Goal: Communication & Community: Answer question/provide support

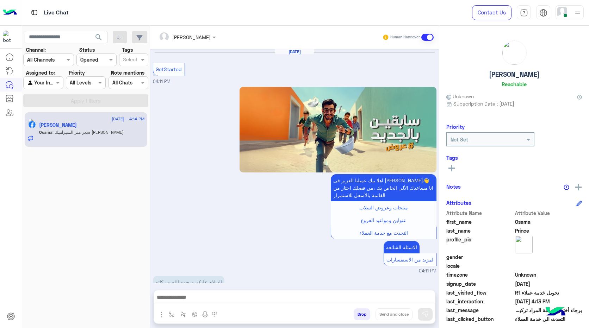
scroll to position [1045, 0]
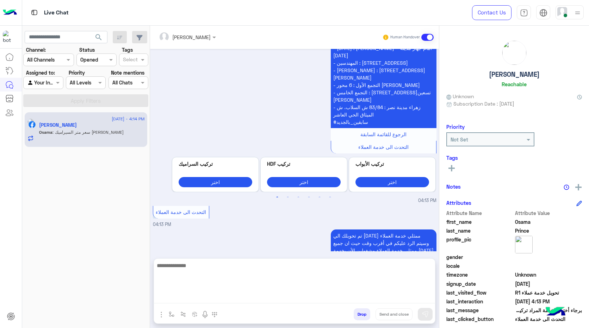
click at [226, 297] on textarea at bounding box center [294, 282] width 281 height 42
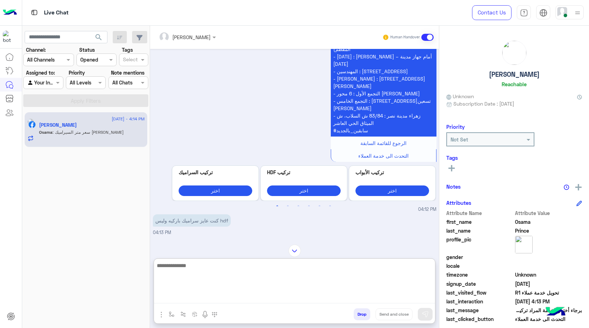
scroll to position [657, 0]
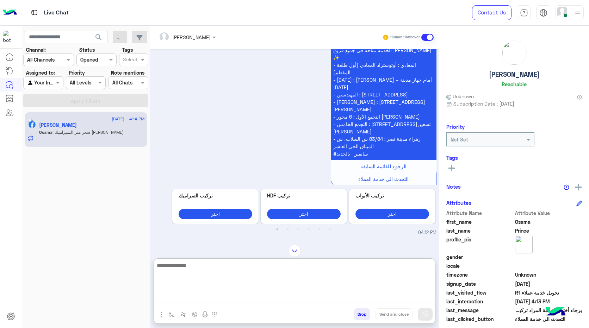
click at [257, 273] on textarea at bounding box center [294, 282] width 281 height 42
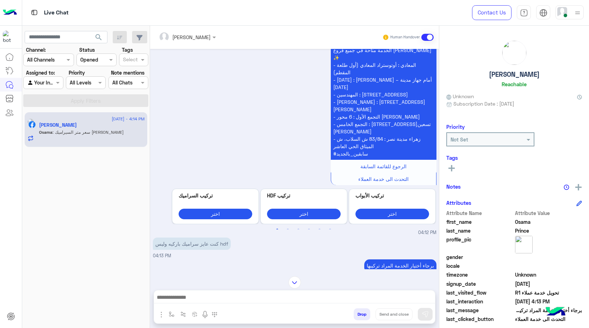
scroll to position [4, 0]
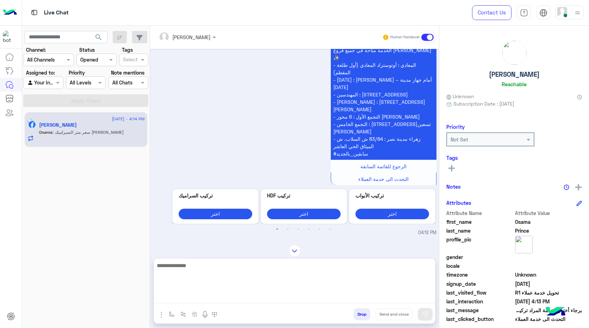
click at [255, 302] on textarea at bounding box center [294, 282] width 281 height 42
paste textarea "**********"
type textarea "**********"
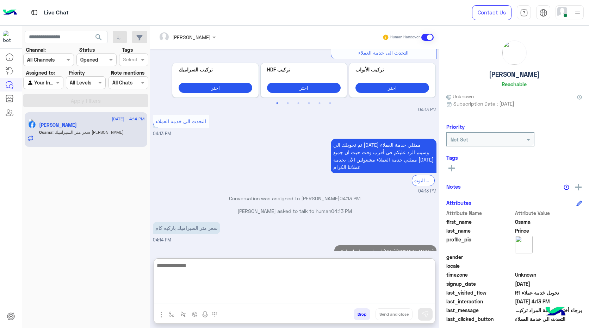
scroll to position [1149, 0]
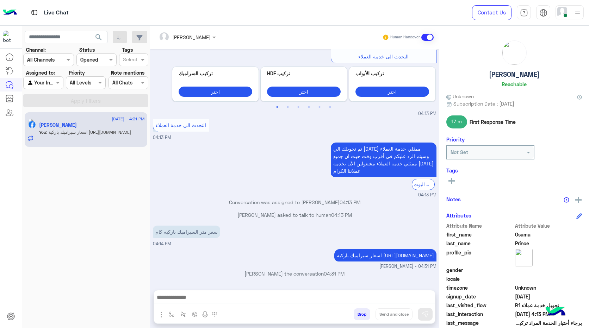
click at [398, 253] on span "اسعار سيراميك باركية [URL][DOMAIN_NAME]" at bounding box center [385, 256] width 97 height 6
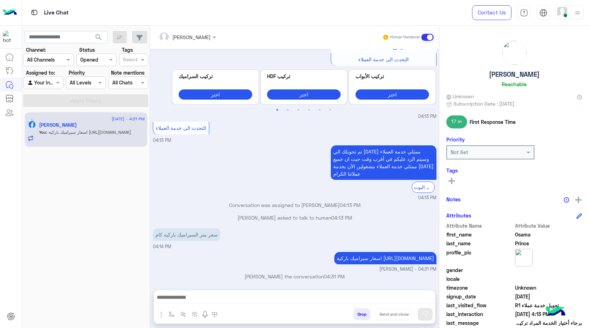
scroll to position [1117, 0]
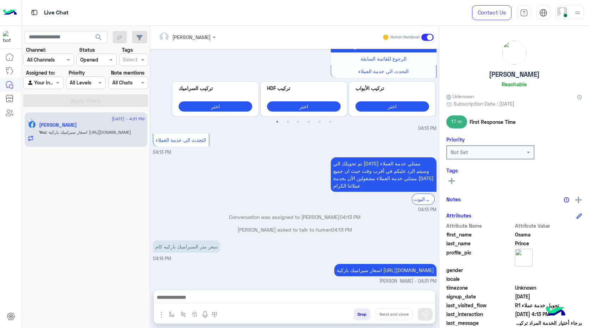
click at [373, 267] on span "اسعار سيراميك باركية [URL][DOMAIN_NAME]" at bounding box center [385, 270] width 97 height 6
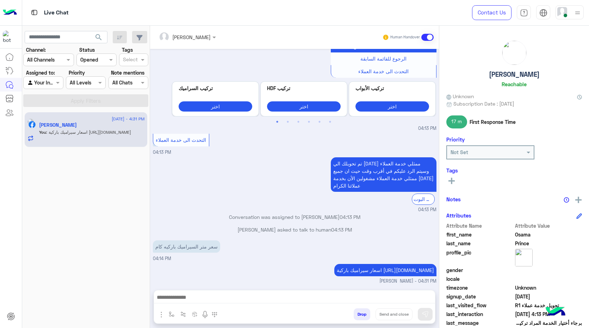
click at [410, 264] on p "اسعار سيراميك باركية [URL][DOMAIN_NAME]" at bounding box center [385, 270] width 102 height 12
drag, startPoint x: 403, startPoint y: 219, endPoint x: 350, endPoint y: 214, distance: 53.4
click at [350, 264] on div "اسعار سيراميك باركية [URL][DOMAIN_NAME]" at bounding box center [385, 270] width 102 height 12
copy span "اسعار سيراميك باركية"
click at [391, 267] on span "اسعار سيراميك باركية [URL][DOMAIN_NAME]" at bounding box center [385, 270] width 97 height 6
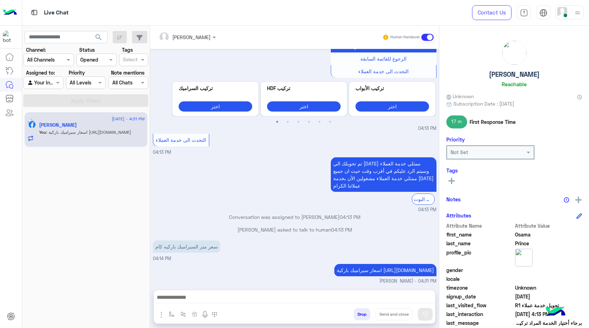
click at [391, 267] on span "اسعار سيراميك باركية [URL][DOMAIN_NAME]" at bounding box center [385, 270] width 97 height 6
click at [374, 267] on span "اسعار سيراميك باركية [URL][DOMAIN_NAME]" at bounding box center [385, 270] width 97 height 6
click at [359, 267] on span "اسعار سيراميك باركية [URL][DOMAIN_NAME]" at bounding box center [385, 270] width 97 height 6
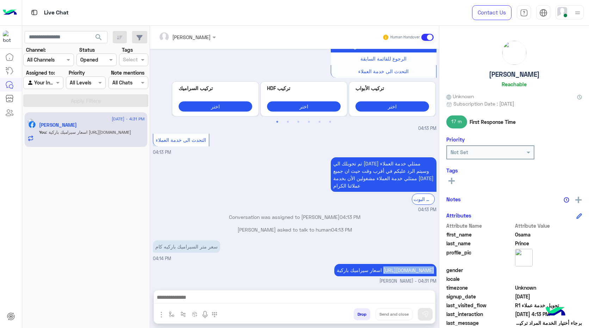
copy app-message "[URL][DOMAIN_NAME]"
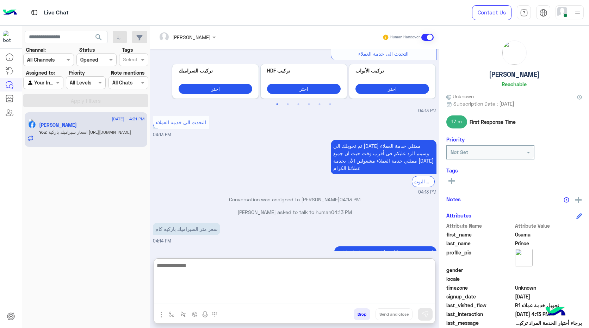
click at [268, 297] on textarea at bounding box center [294, 282] width 281 height 42
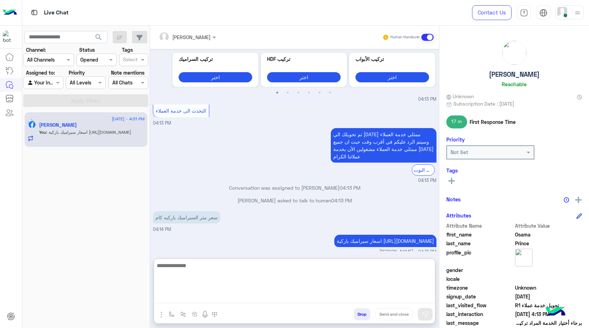
scroll to position [1149, 0]
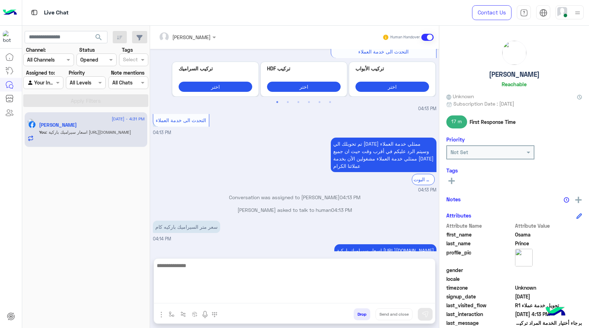
click at [276, 300] on textarea at bounding box center [294, 282] width 281 height 42
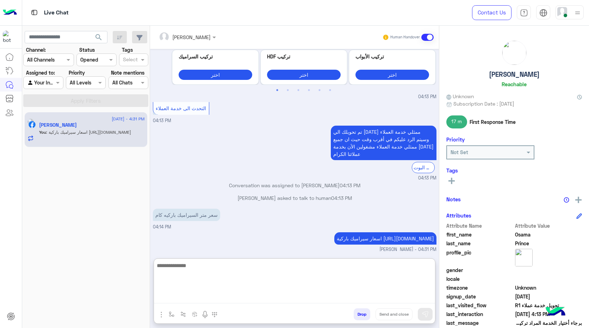
paste textarea "**********"
type textarea "**********"
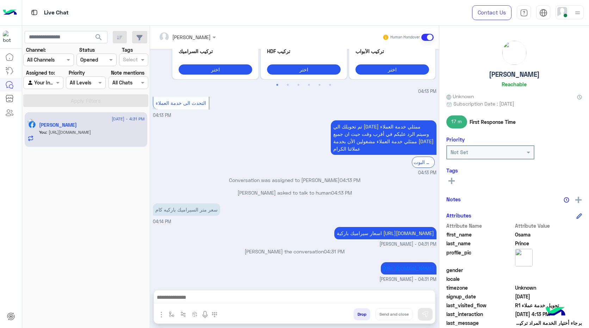
scroll to position [1169, 0]
